Goal: Task Accomplishment & Management: Use online tool/utility

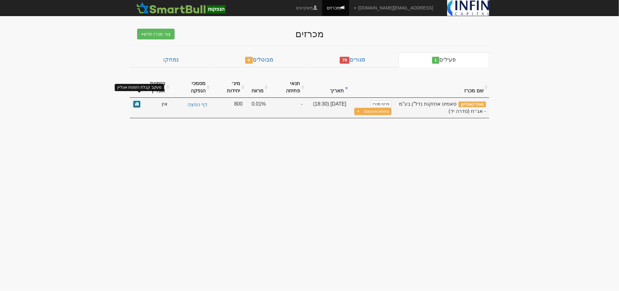
click at [140, 100] on link at bounding box center [137, 103] width 8 height 7
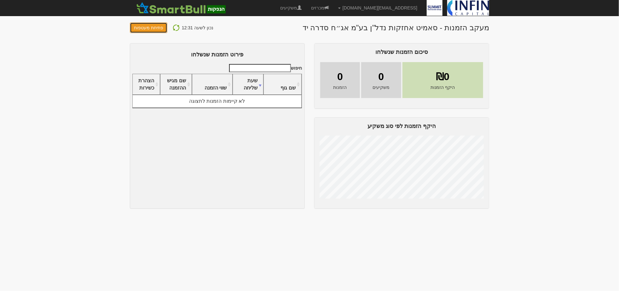
click at [155, 31] on button "פתיחת מעטפות" at bounding box center [148, 27] width 37 height 11
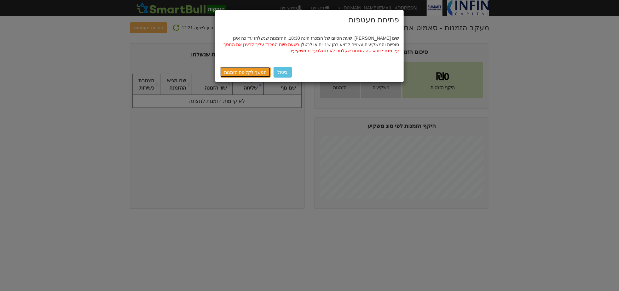
click at [256, 72] on link "המשך לקליטת הזמנות" at bounding box center [245, 72] width 51 height 11
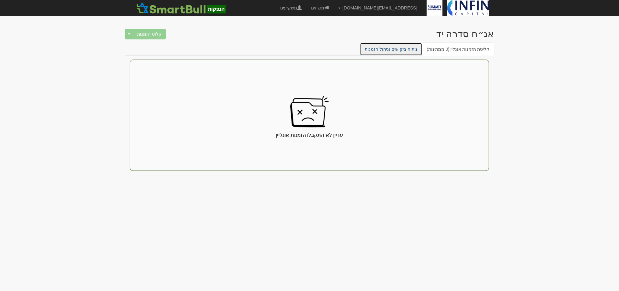
click at [401, 48] on link "ניתוח ביקושים וניהול הזמנות" at bounding box center [391, 49] width 63 height 13
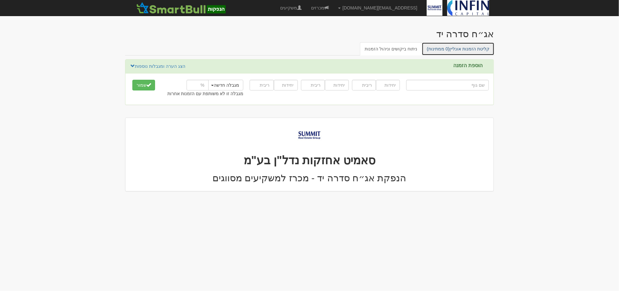
click at [454, 48] on link "קליטת הזמנות אונליין (0 ממתינות)" at bounding box center [457, 48] width 73 height 13
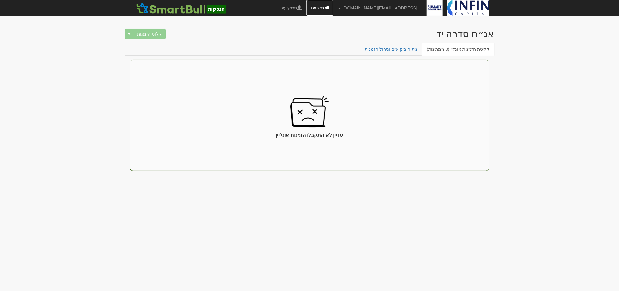
click at [333, 3] on link "מכרזים" at bounding box center [319, 8] width 27 height 16
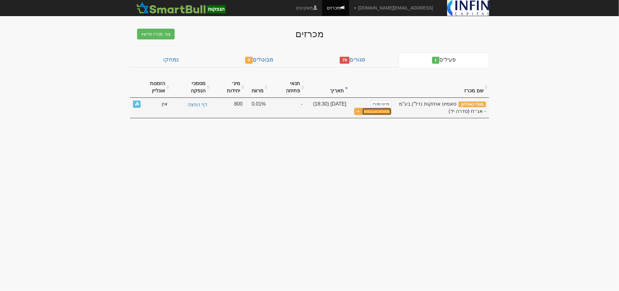
click at [375, 108] on button "פתיחת מעטפות" at bounding box center [376, 111] width 29 height 7
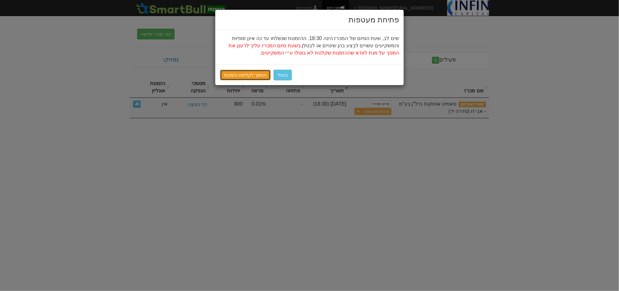
click at [237, 71] on link "המשך לקליטת הזמנות" at bounding box center [245, 75] width 51 height 11
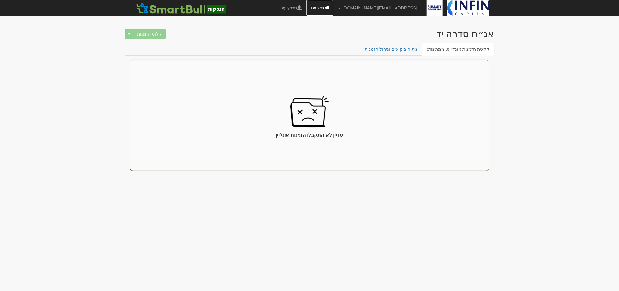
click at [329, 7] on span at bounding box center [326, 7] width 4 height 4
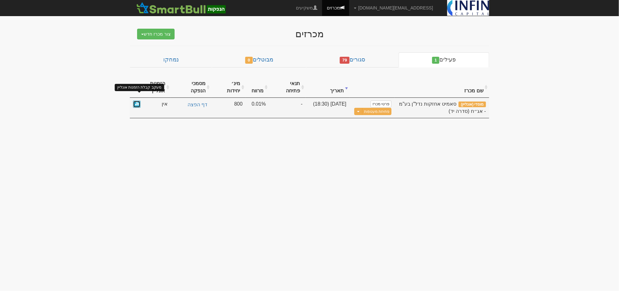
click at [139, 100] on link at bounding box center [137, 103] width 8 height 7
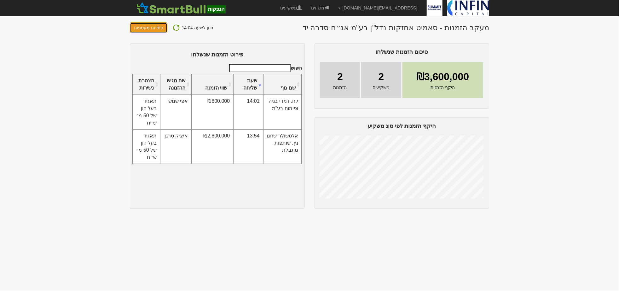
click at [158, 30] on button "פתיחת מעטפות" at bounding box center [148, 27] width 37 height 11
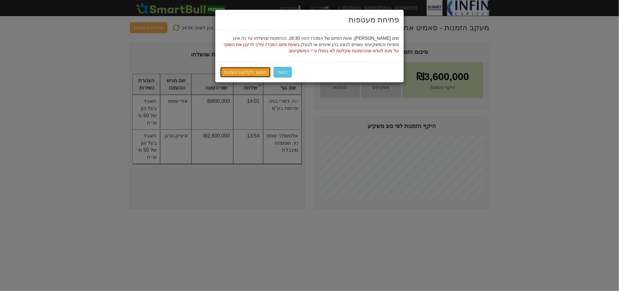
click at [256, 71] on link "המשך לקליטת הזמנות" at bounding box center [245, 72] width 51 height 11
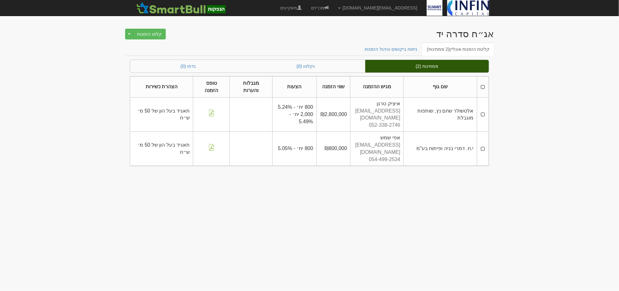
click at [481, 89] on th at bounding box center [483, 87] width 12 height 21
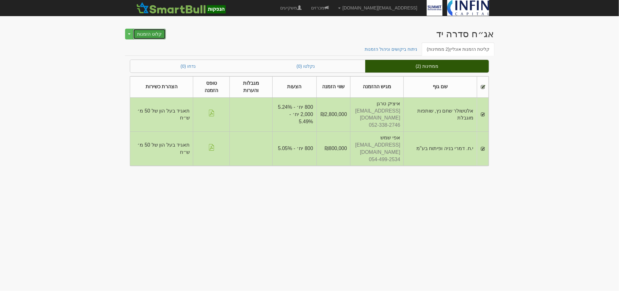
click at [155, 36] on button "קלוט הזמנות" at bounding box center [149, 34] width 33 height 11
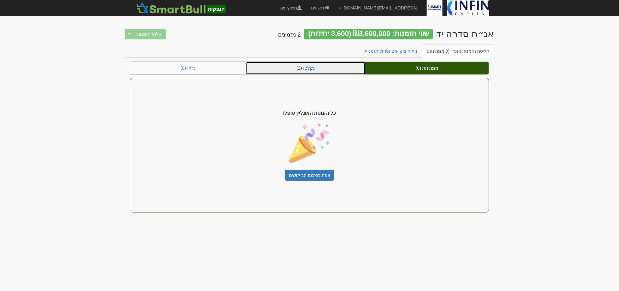
click at [328, 62] on link "נקלטו (2)" at bounding box center [305, 68] width 119 height 13
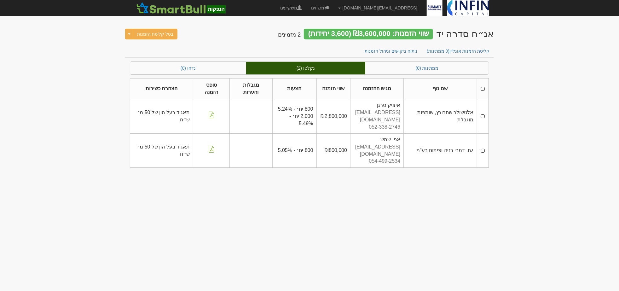
click at [482, 89] on th at bounding box center [483, 88] width 12 height 21
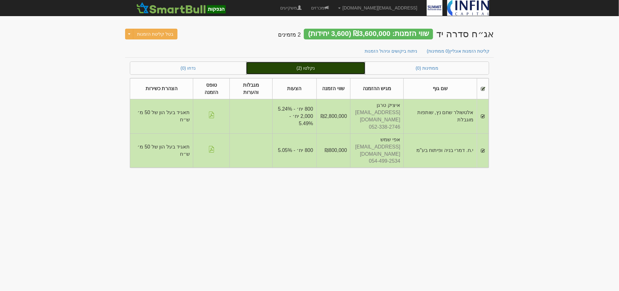
click at [333, 67] on link "נקלטו (2)" at bounding box center [305, 68] width 119 height 13
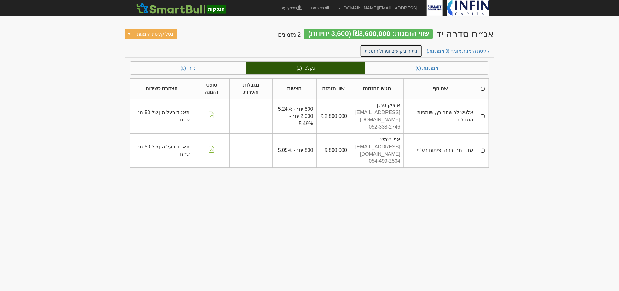
click at [407, 50] on link "ניתוח ביקושים וניהול הזמנות" at bounding box center [391, 50] width 63 height 13
